Goal: Use online tool/utility: Utilize a website feature to perform a specific function

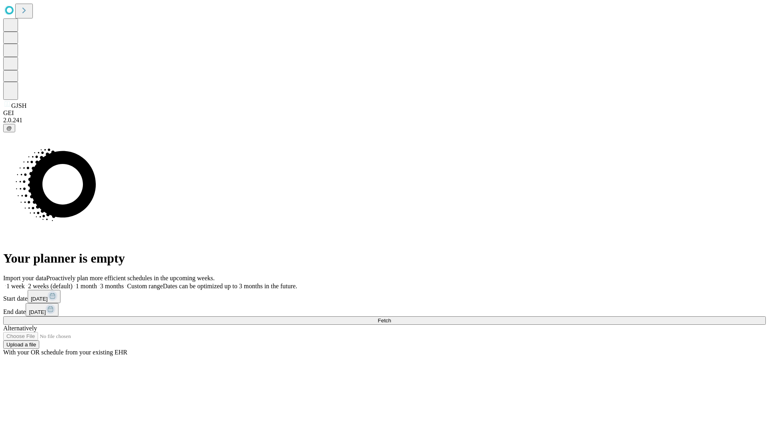
click at [391, 317] on span "Fetch" at bounding box center [384, 320] width 13 height 6
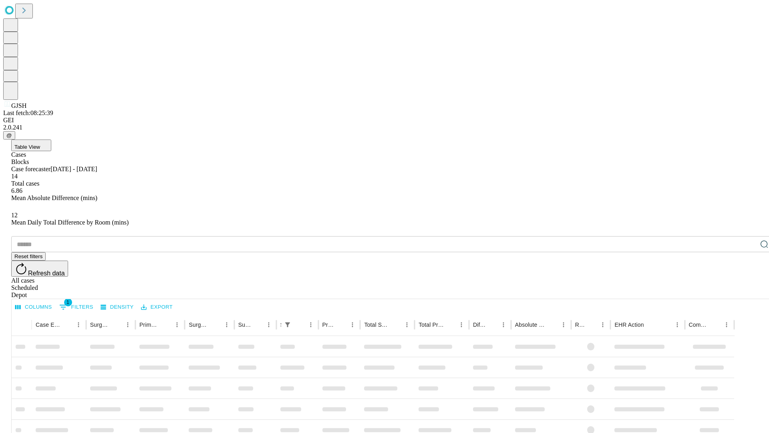
click at [40, 144] on span "Table View" at bounding box center [27, 147] width 26 height 6
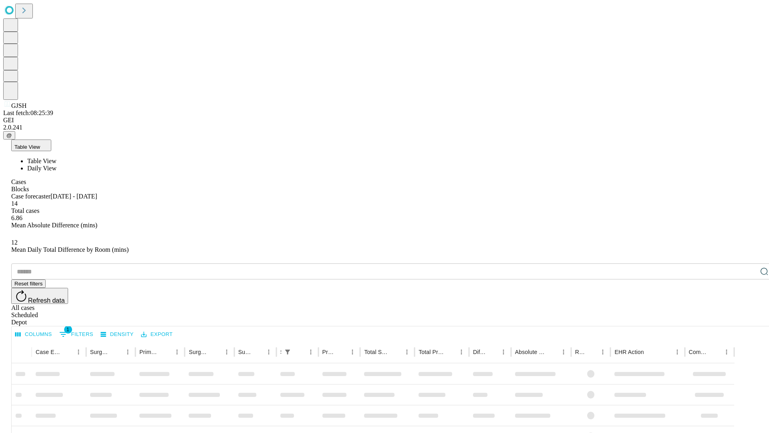
click at [57, 165] on span "Daily View" at bounding box center [41, 168] width 29 height 7
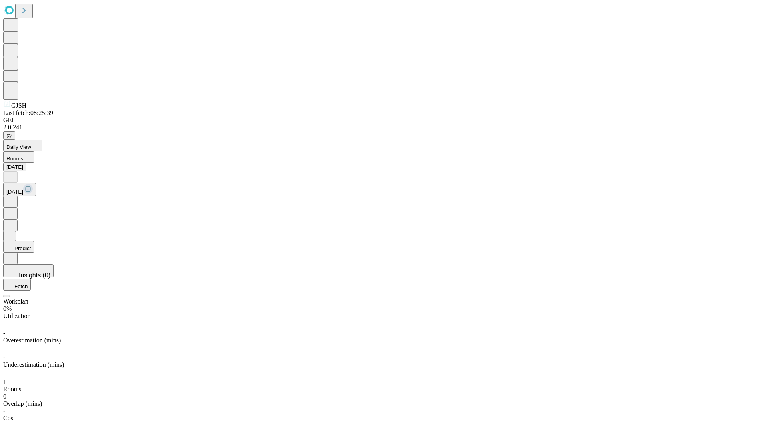
click at [34, 241] on button "Predict" at bounding box center [18, 247] width 31 height 12
